Goal: Task Accomplishment & Management: Manage account settings

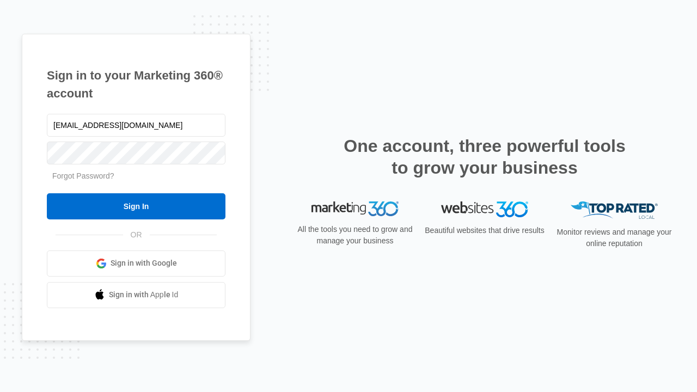
type input "dankie614@gmail.com"
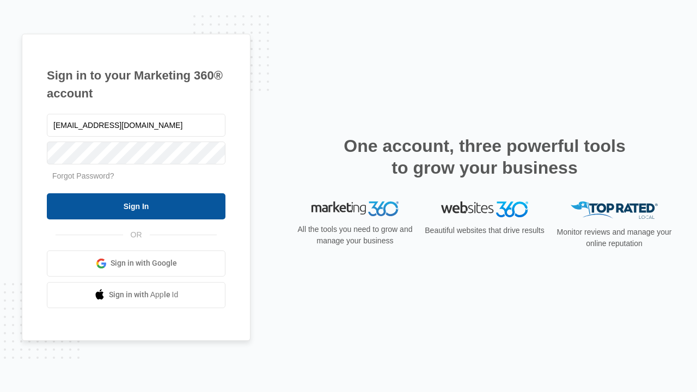
click at [136, 206] on input "Sign In" at bounding box center [136, 206] width 179 height 26
